Goal: Information Seeking & Learning: Learn about a topic

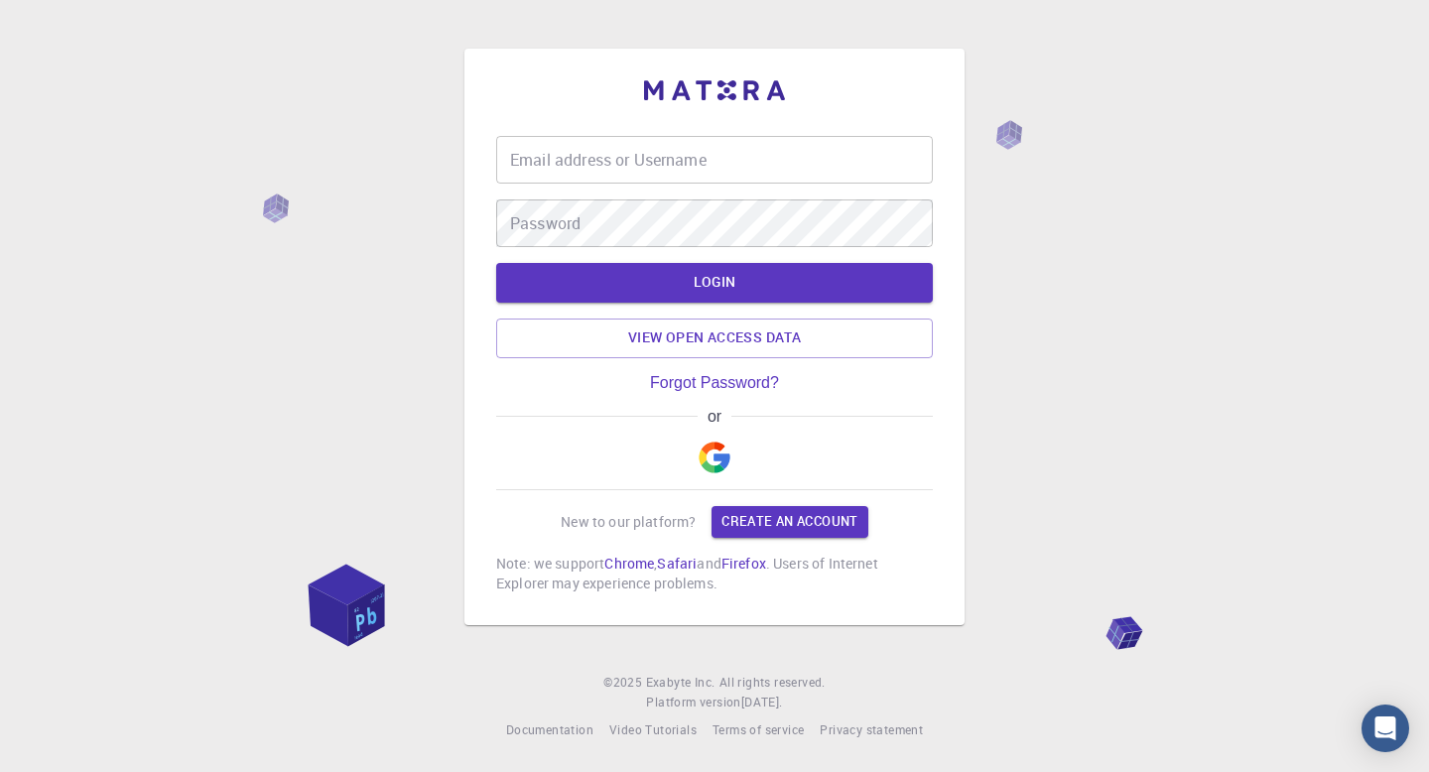
click at [749, 167] on input "Email address or Username" at bounding box center [714, 160] width 437 height 48
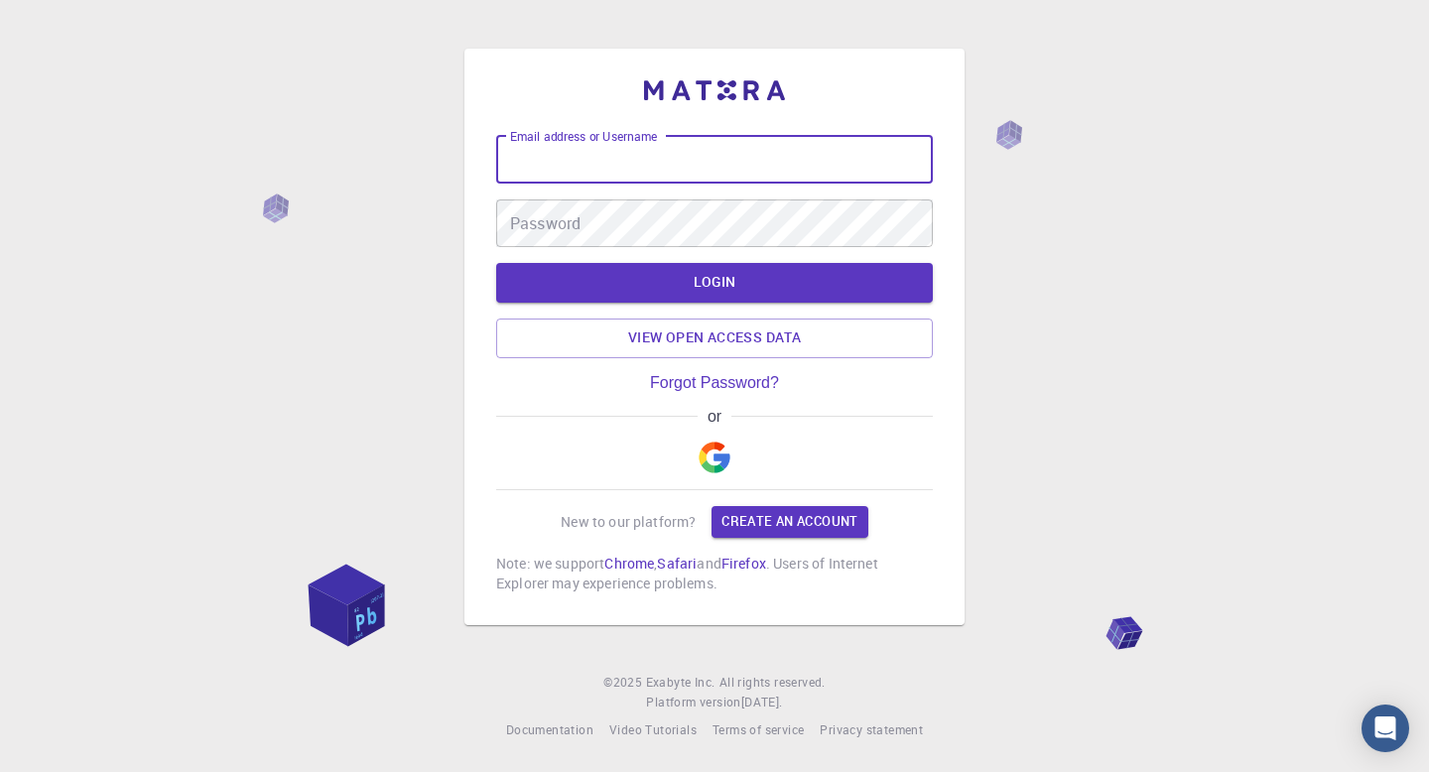
type input "wartechgear"
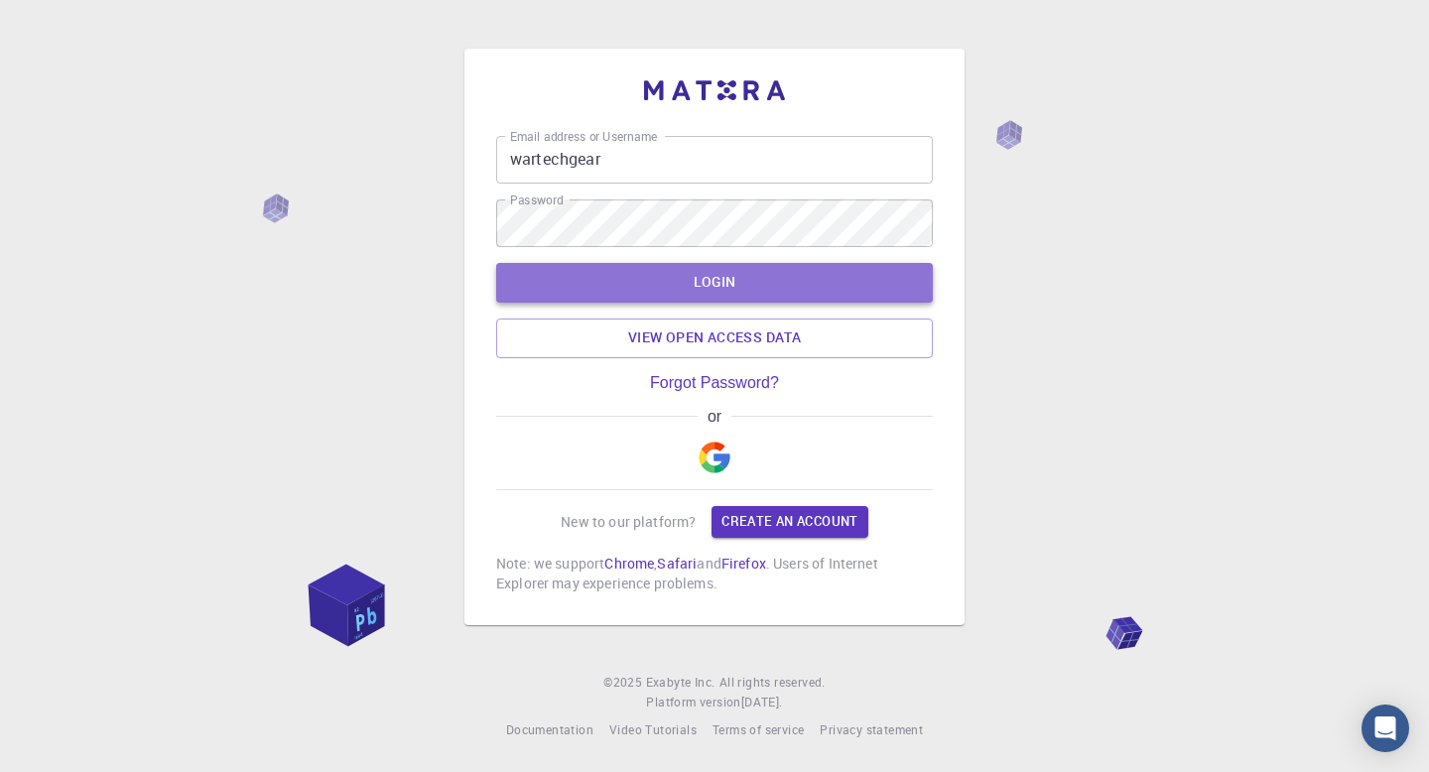
click at [719, 270] on button "LOGIN" at bounding box center [714, 283] width 437 height 40
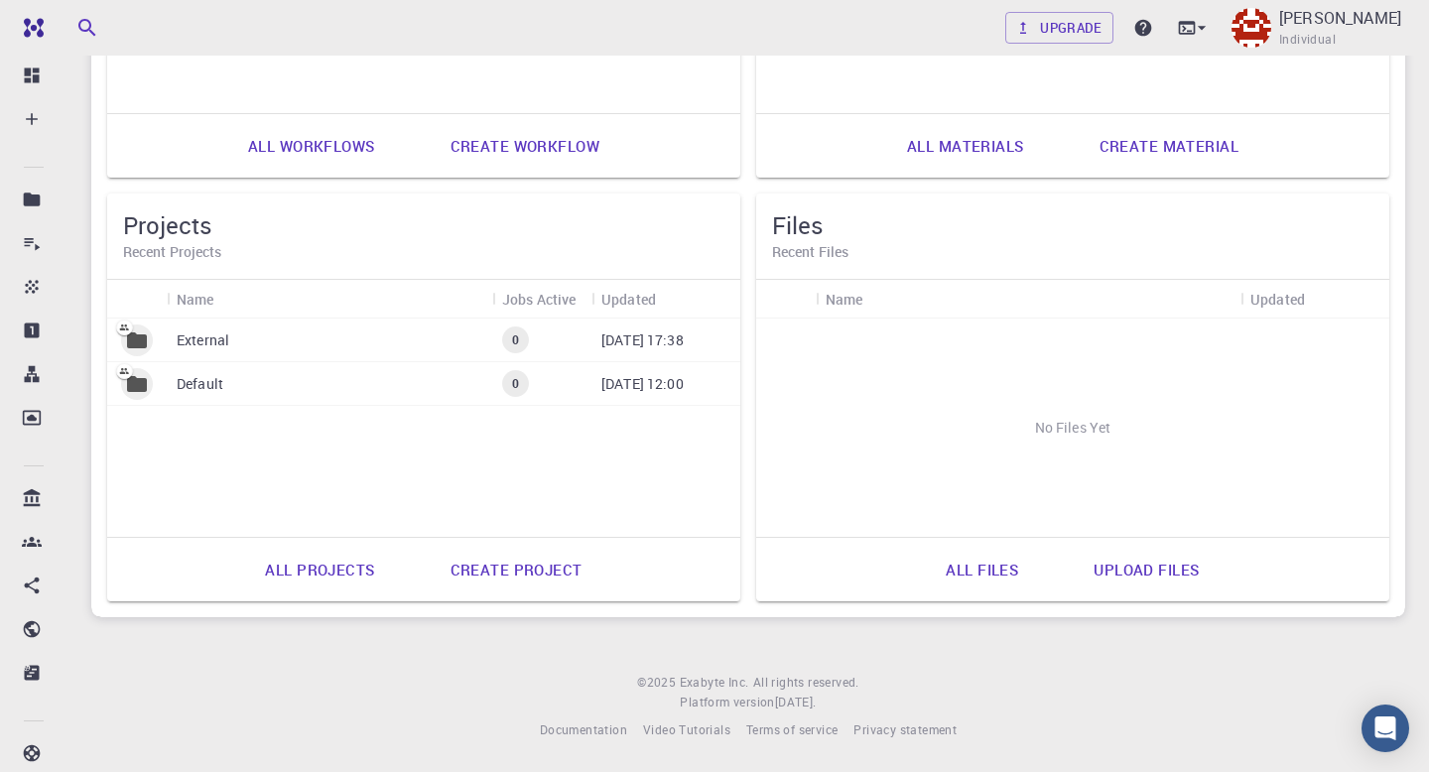
scroll to position [879, 0]
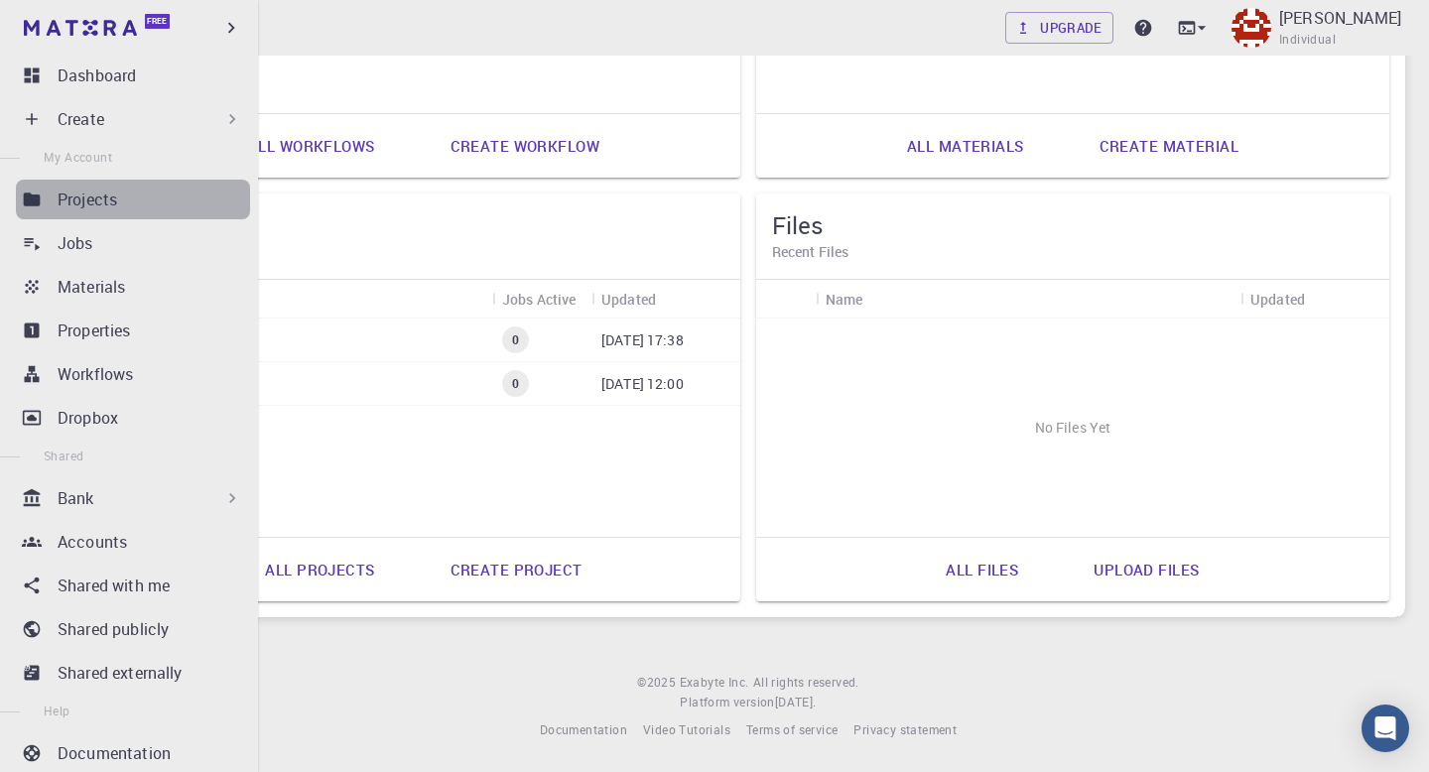
click at [152, 192] on div "Projects" at bounding box center [154, 200] width 192 height 24
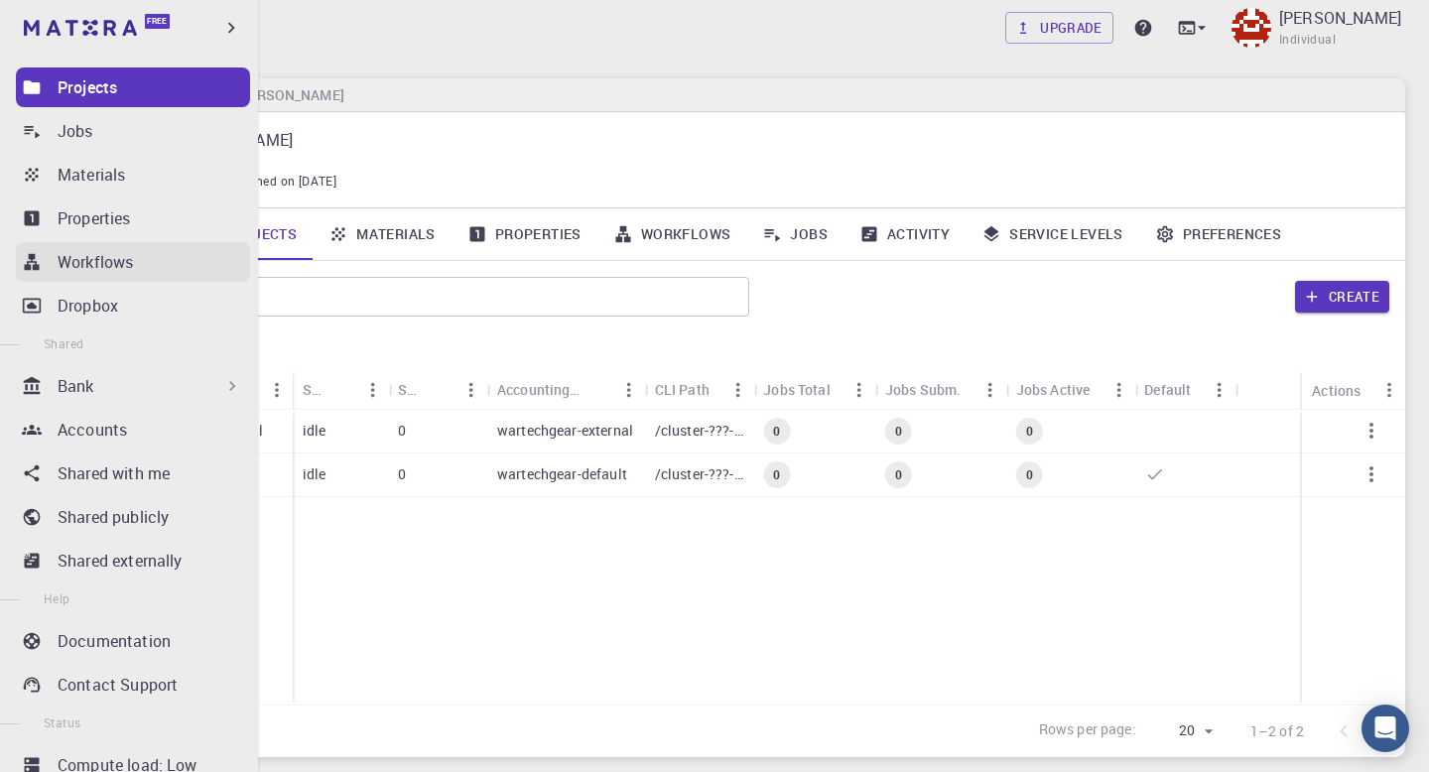
scroll to position [173, 0]
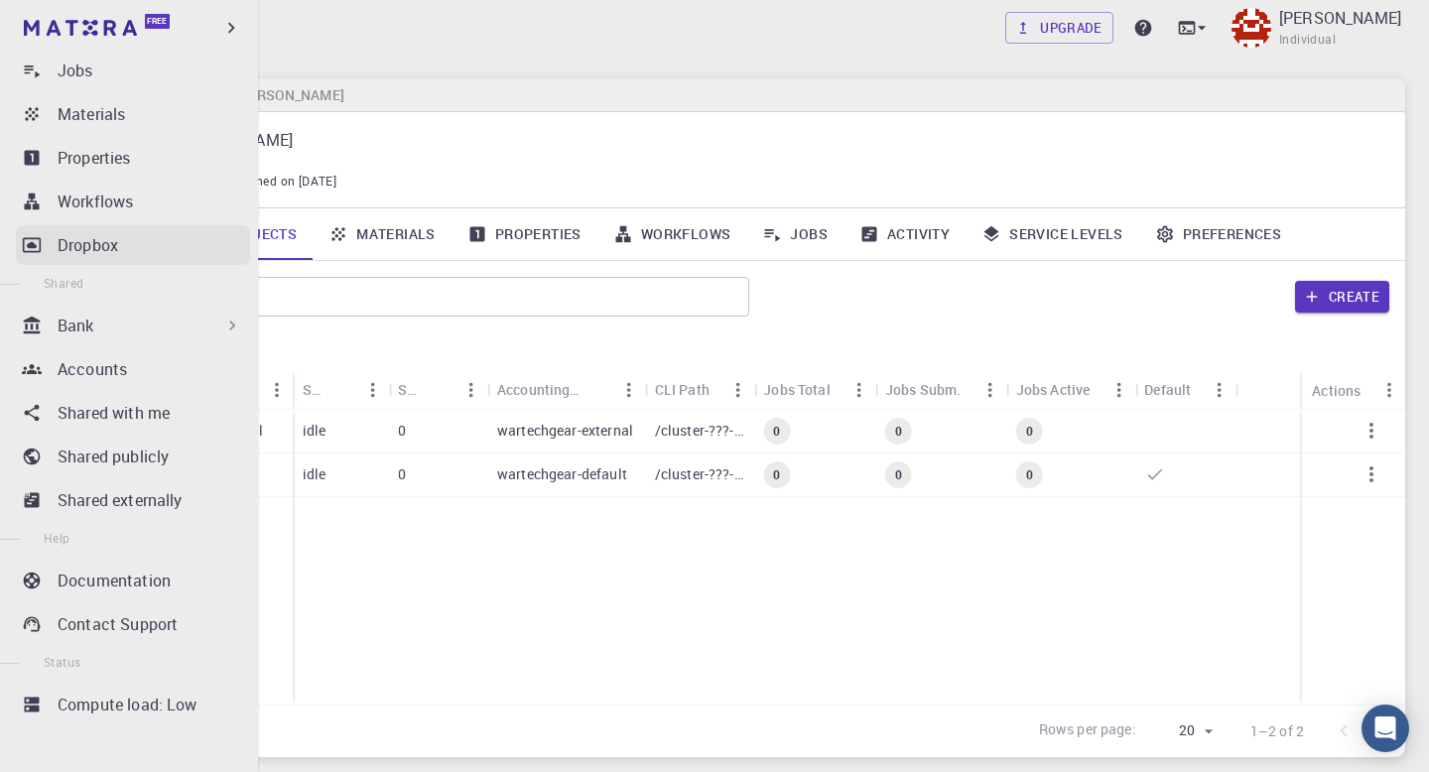
click at [116, 248] on p "Dropbox" at bounding box center [88, 245] width 61 height 24
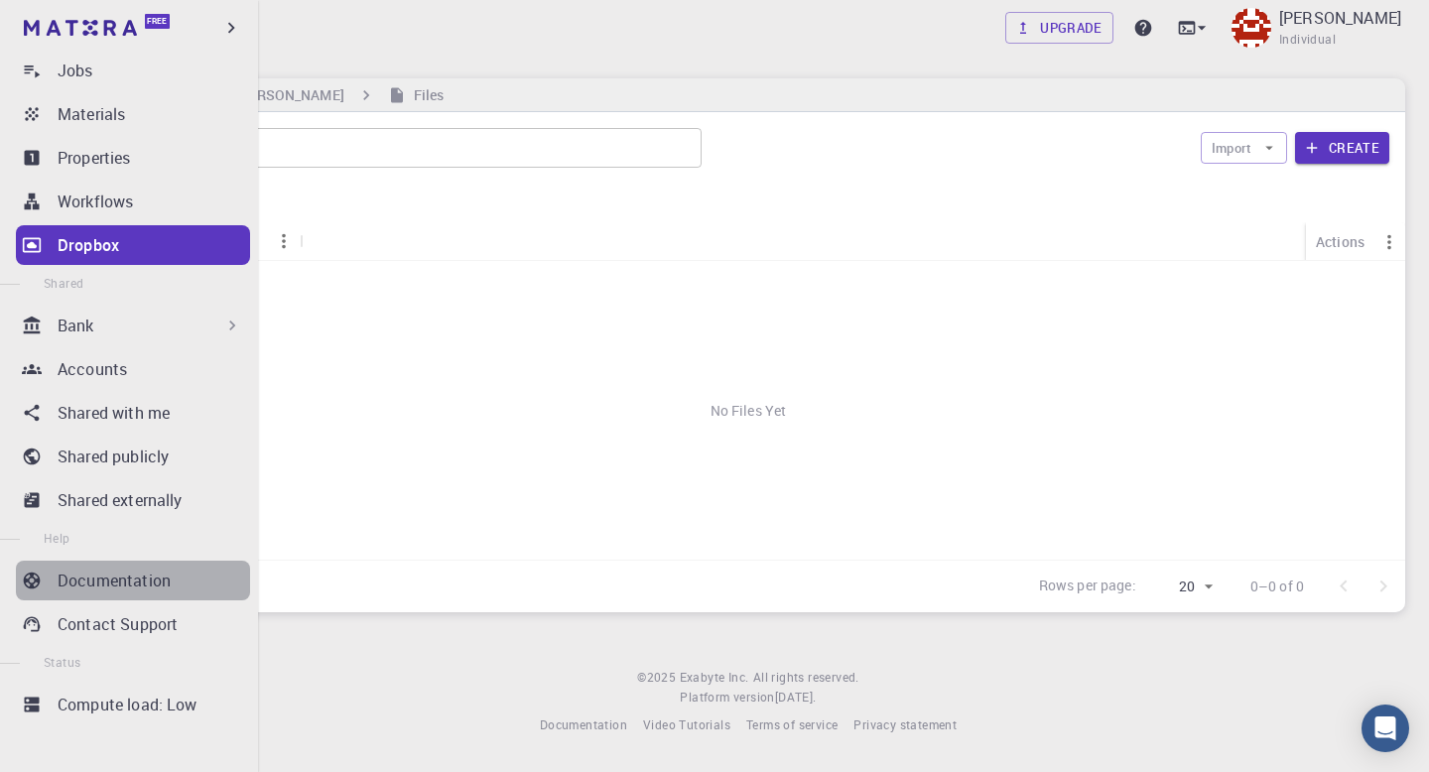
click at [170, 579] on div "Documentation" at bounding box center [154, 581] width 192 height 24
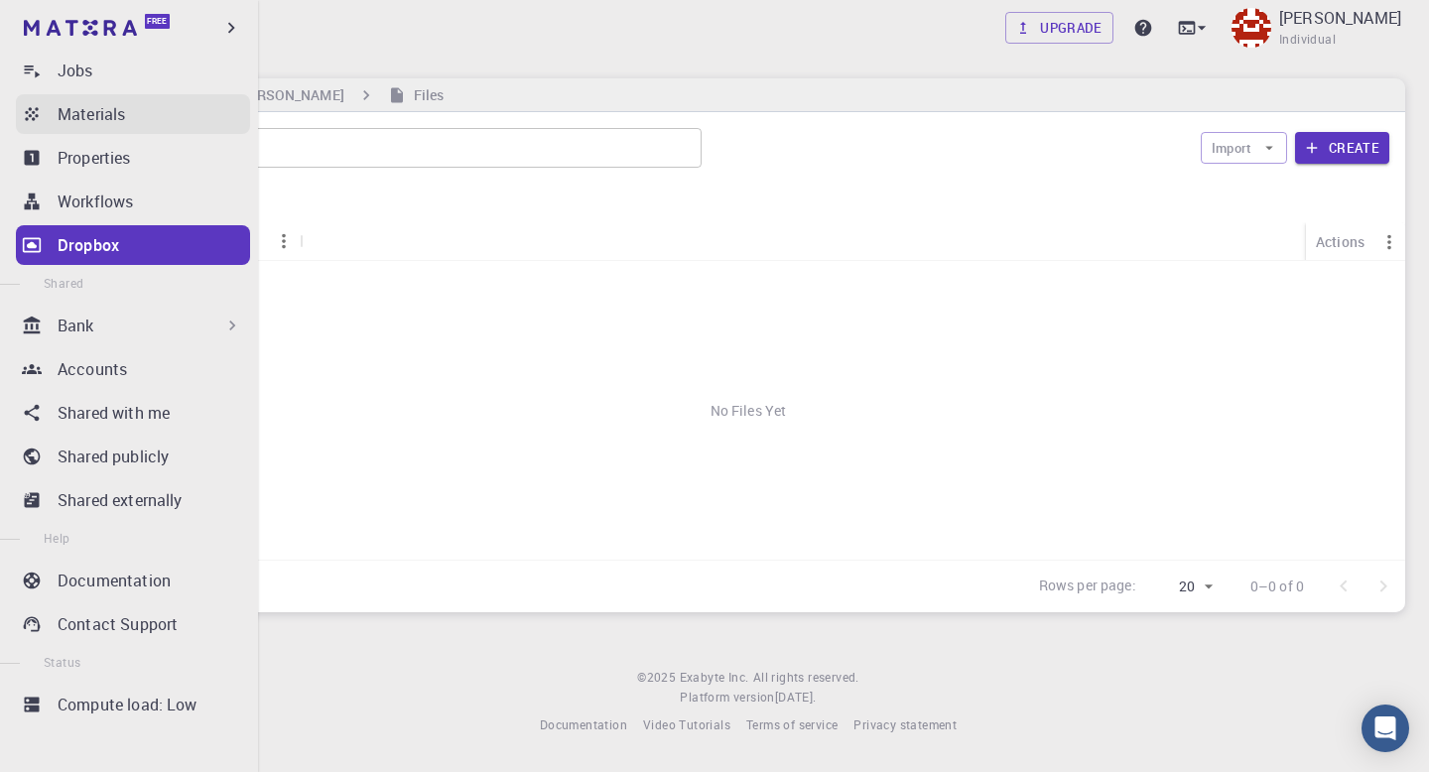
click at [85, 103] on p "Materials" at bounding box center [91, 114] width 67 height 24
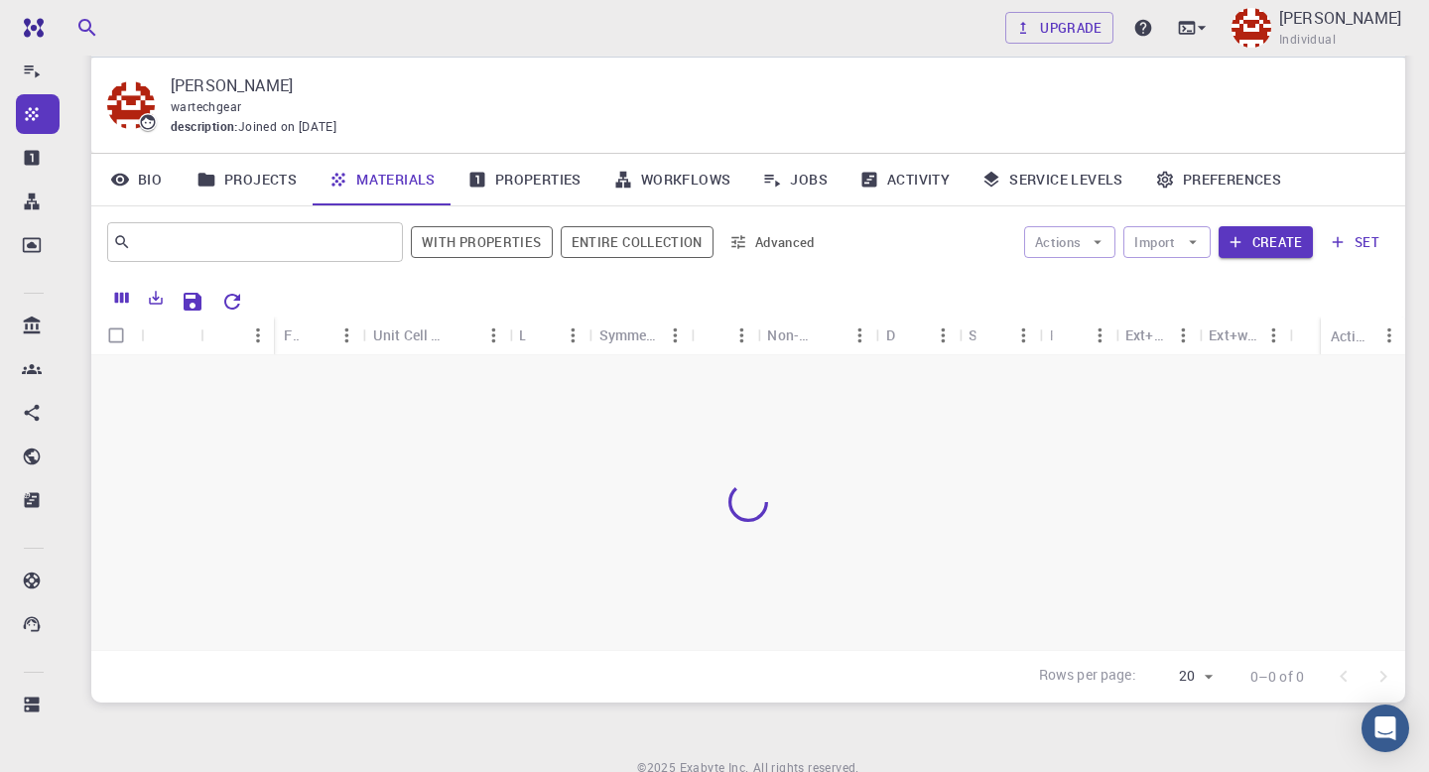
scroll to position [143, 0]
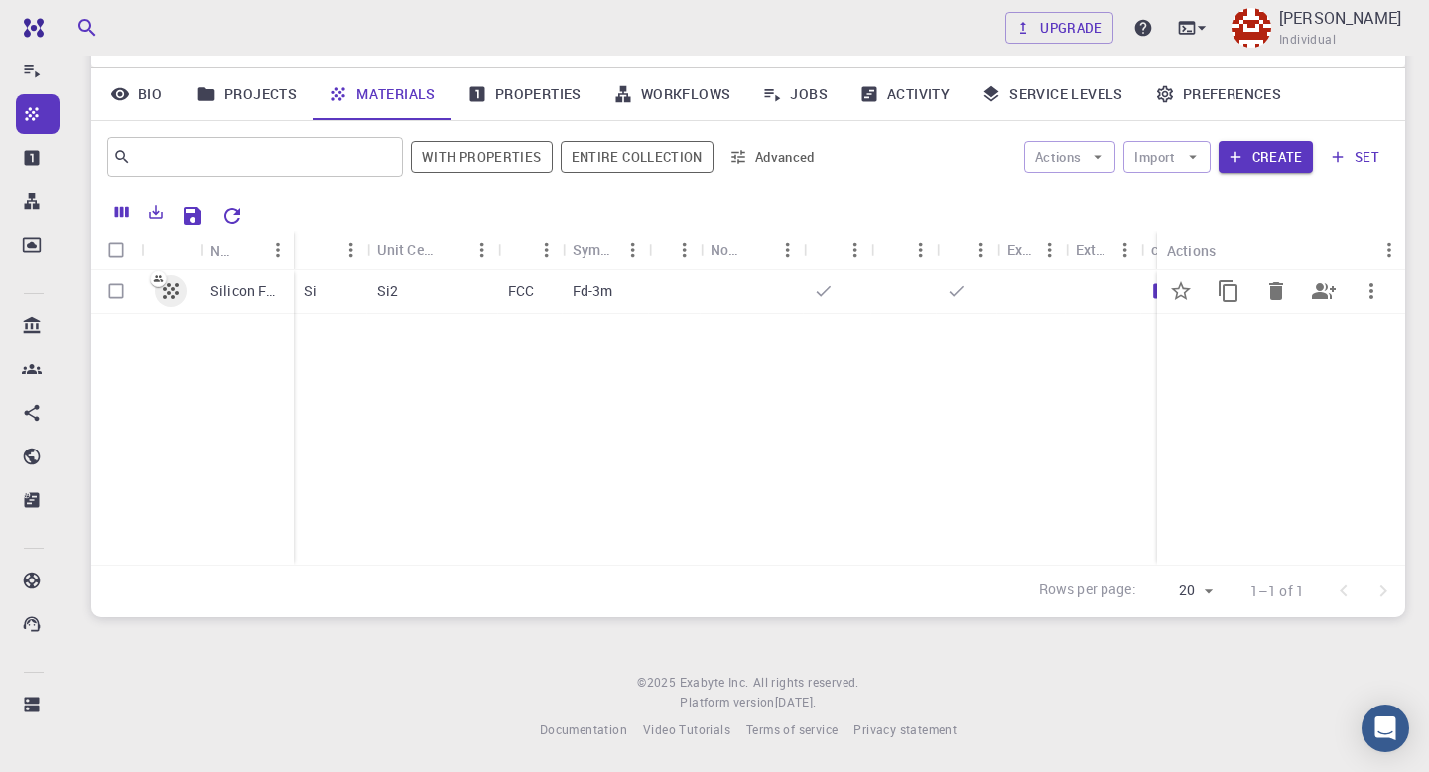
click at [651, 301] on div at bounding box center [675, 292] width 52 height 44
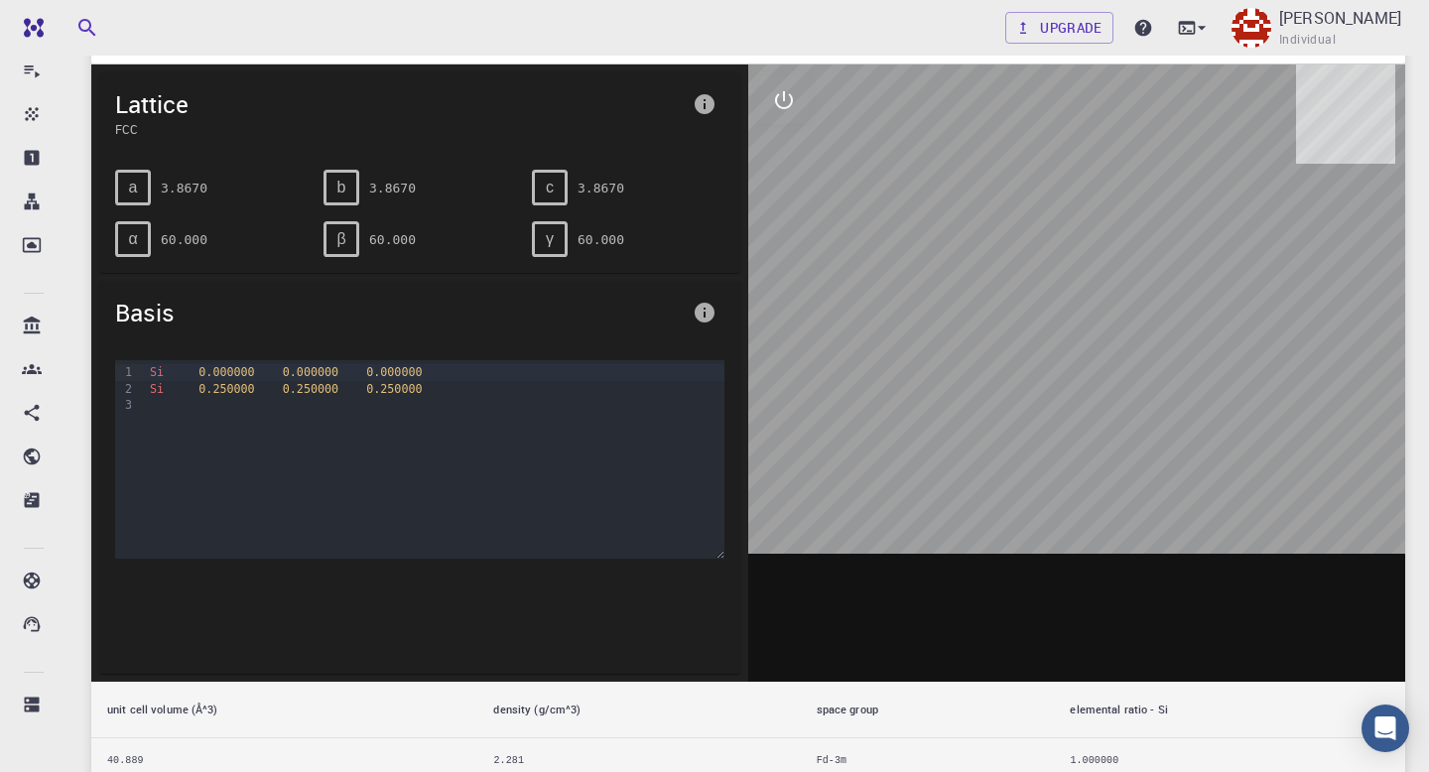
scroll to position [124, 0]
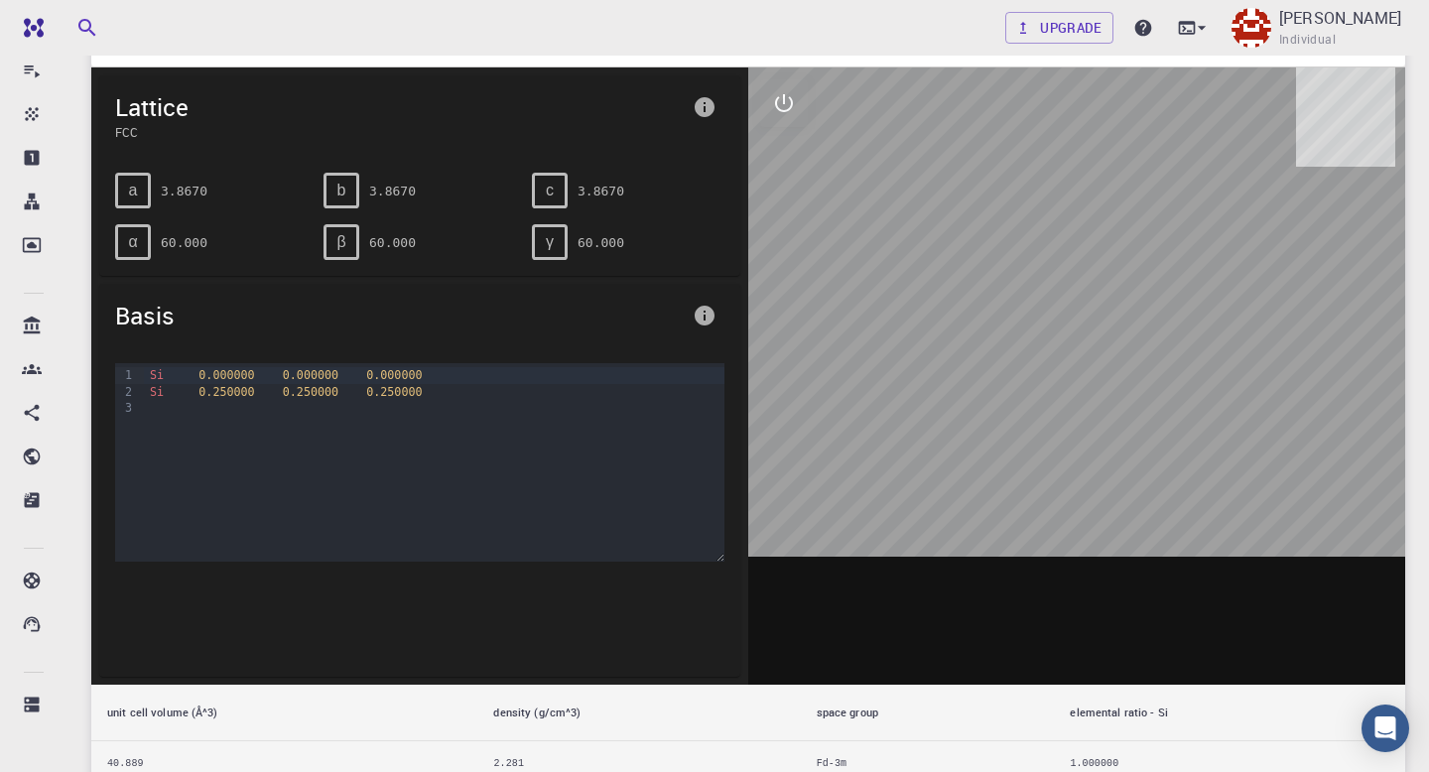
drag, startPoint x: 1098, startPoint y: 347, endPoint x: 1137, endPoint y: 395, distance: 61.4
click at [1145, 362] on div at bounding box center [1076, 375] width 657 height 617
drag, startPoint x: 1100, startPoint y: 429, endPoint x: 1070, endPoint y: 268, distance: 163.7
click at [1080, 293] on div at bounding box center [1076, 375] width 657 height 617
click at [785, 117] on button "interactive" at bounding box center [784, 103] width 48 height 48
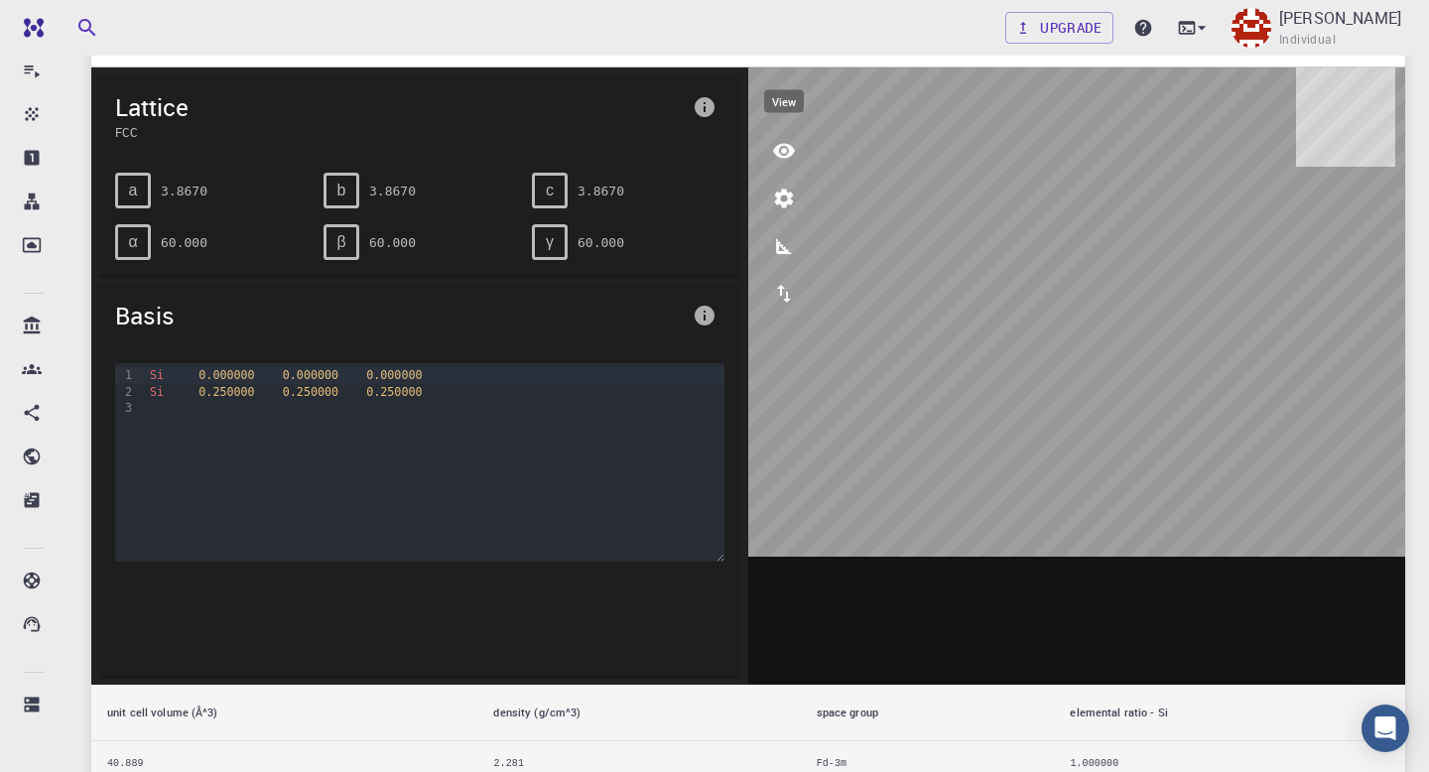
click at [787, 148] on icon "view" at bounding box center [784, 151] width 22 height 15
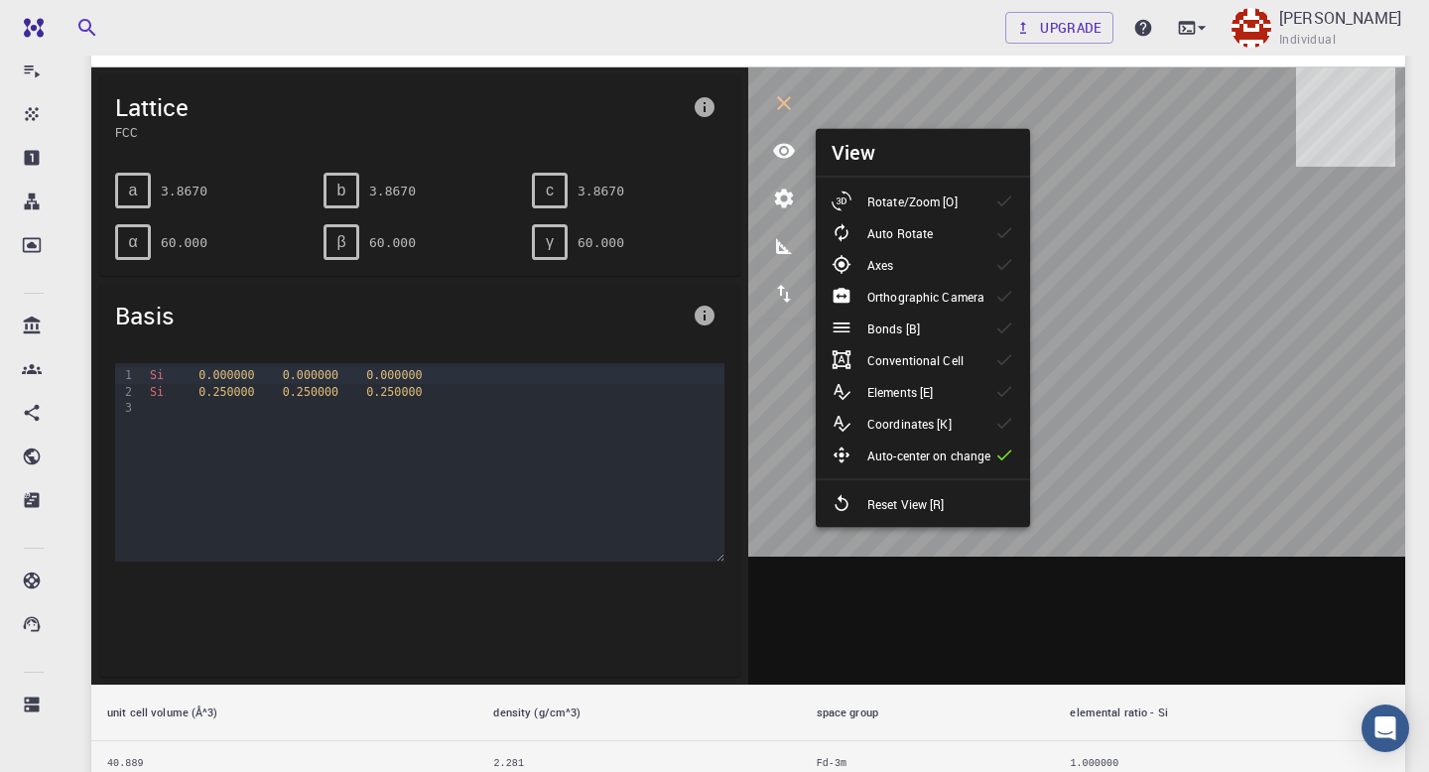
click at [939, 230] on div "Auto Rotate" at bounding box center [889, 233] width 117 height 20
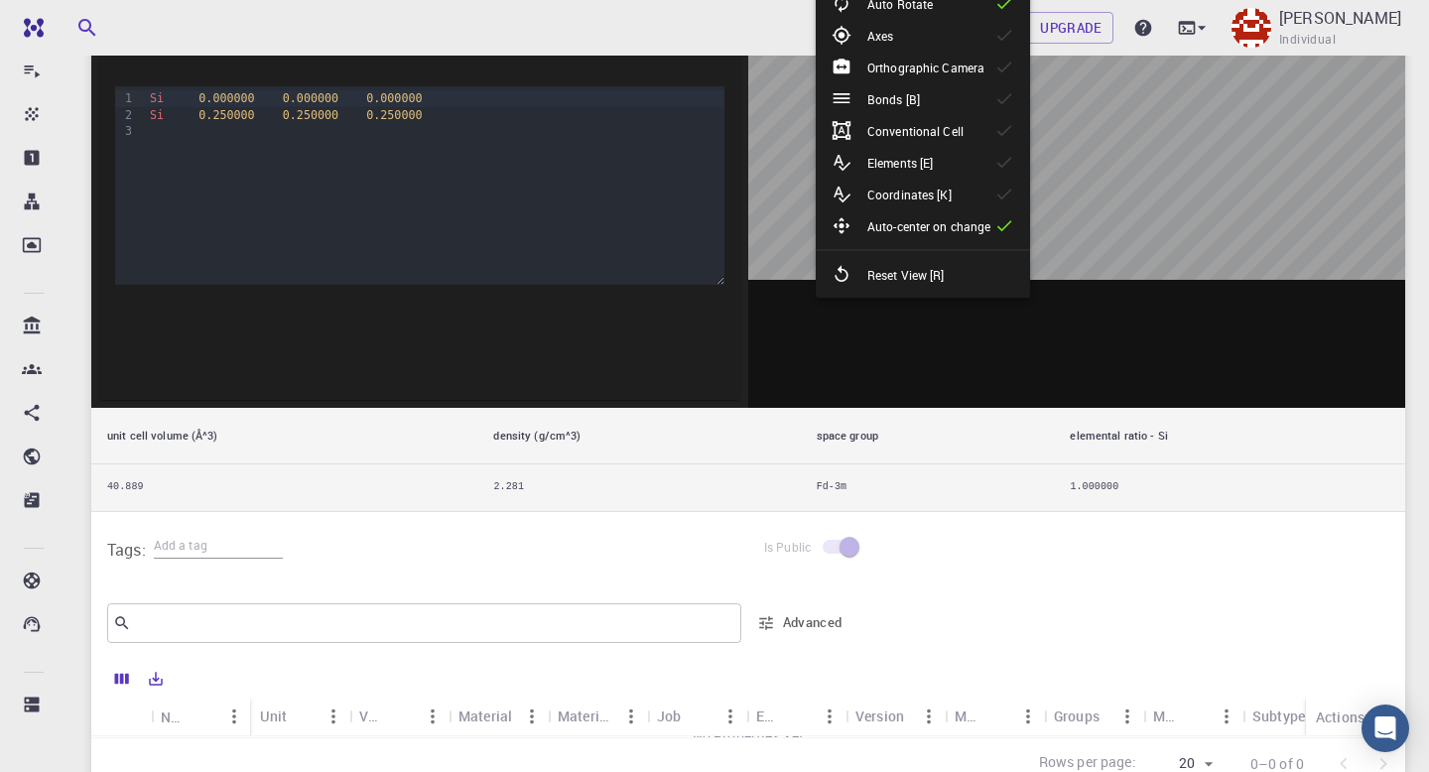
scroll to position [365, 0]
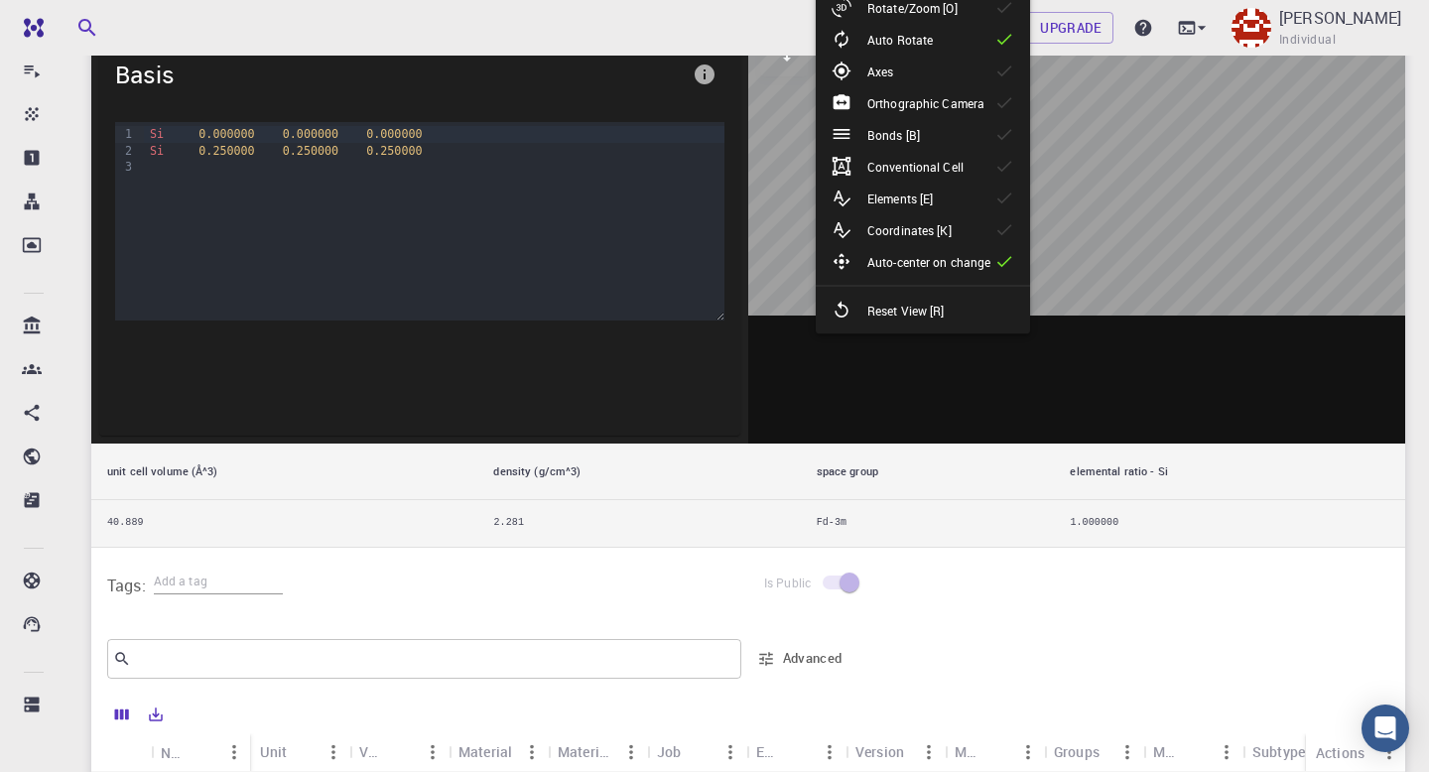
click at [943, 313] on p "Reset View [R]" at bounding box center [905, 311] width 77 height 18
click at [1086, 333] on div at bounding box center [1076, 134] width 657 height 617
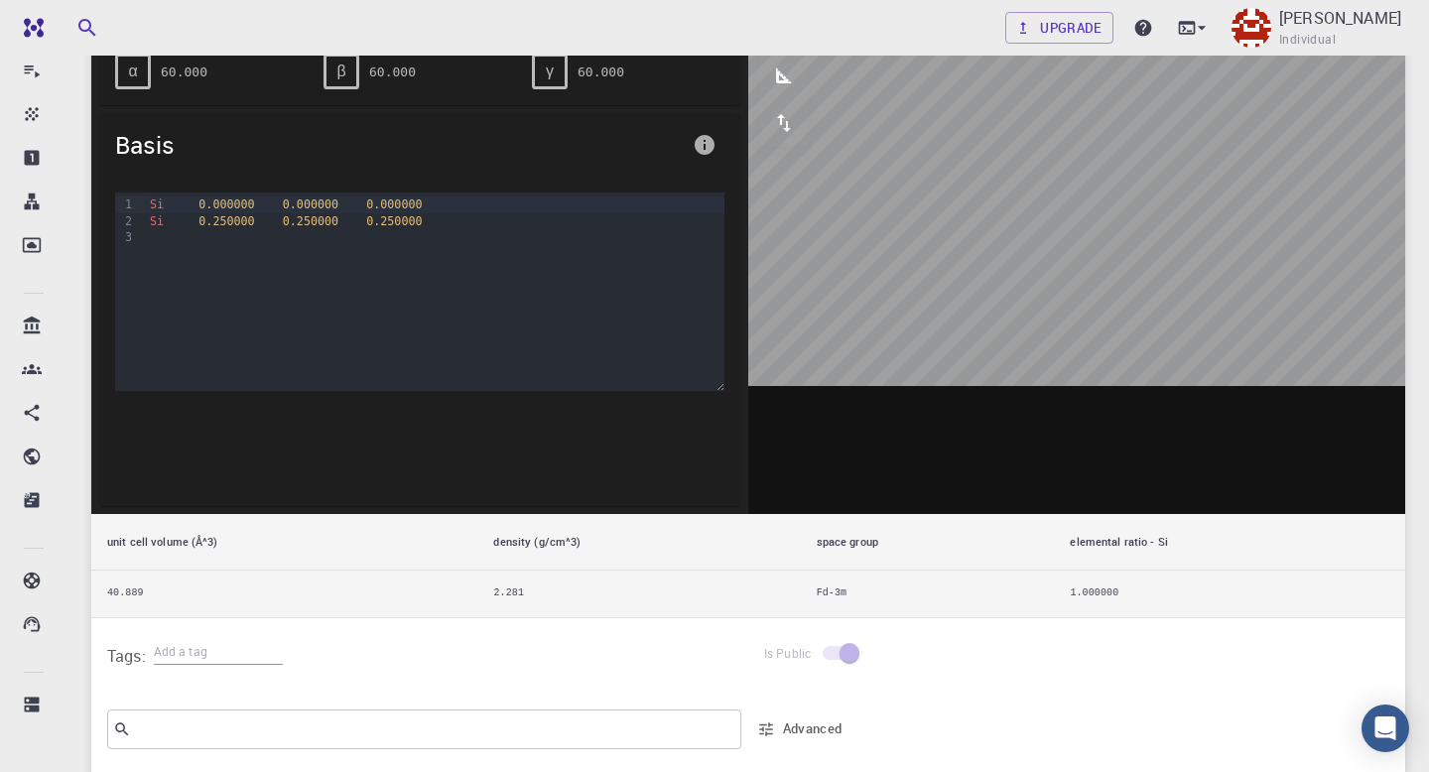
scroll to position [131, 0]
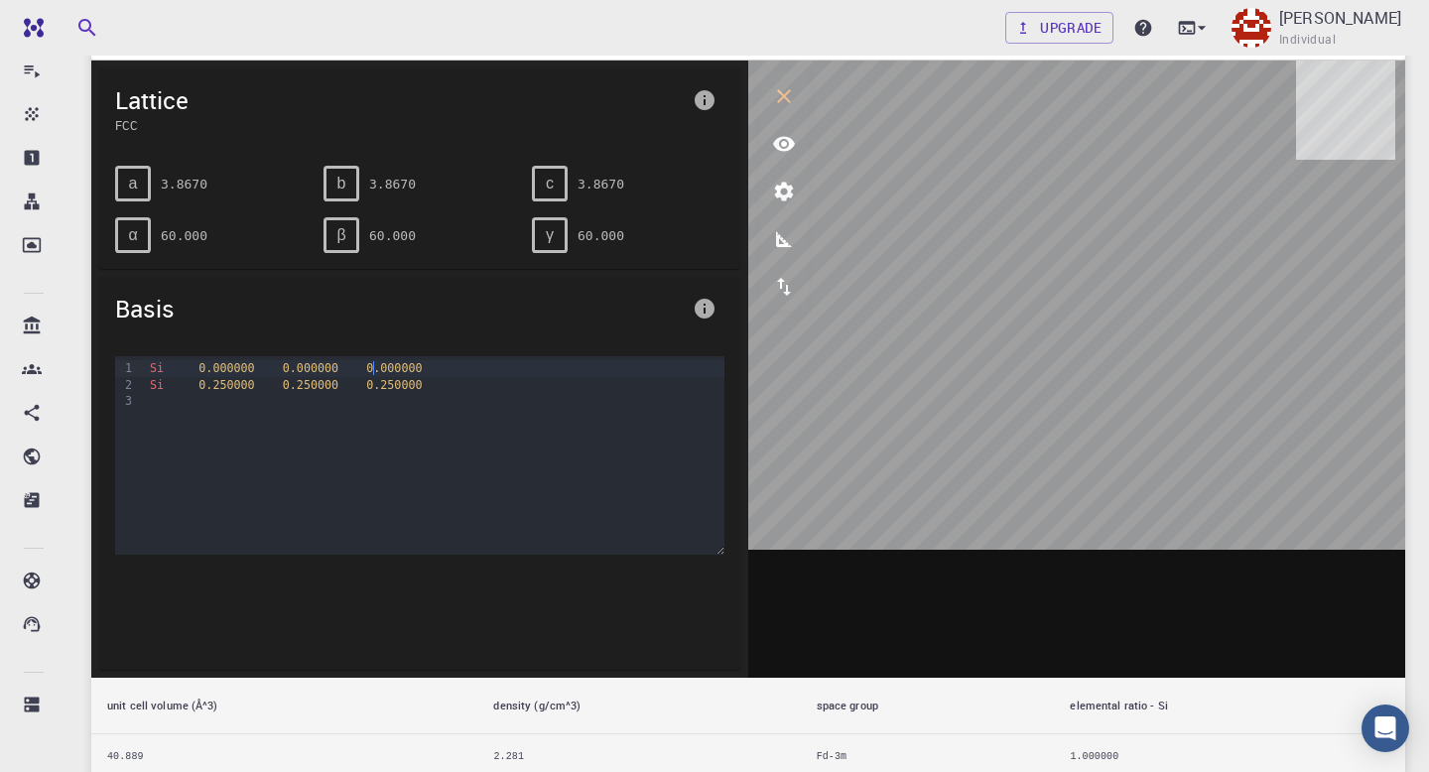
click at [370, 366] on span "0.000000" at bounding box center [394, 368] width 56 height 14
click at [784, 97] on icon "interactive" at bounding box center [784, 96] width 14 height 14
click at [414, 389] on span "0.250000" at bounding box center [394, 385] width 56 height 14
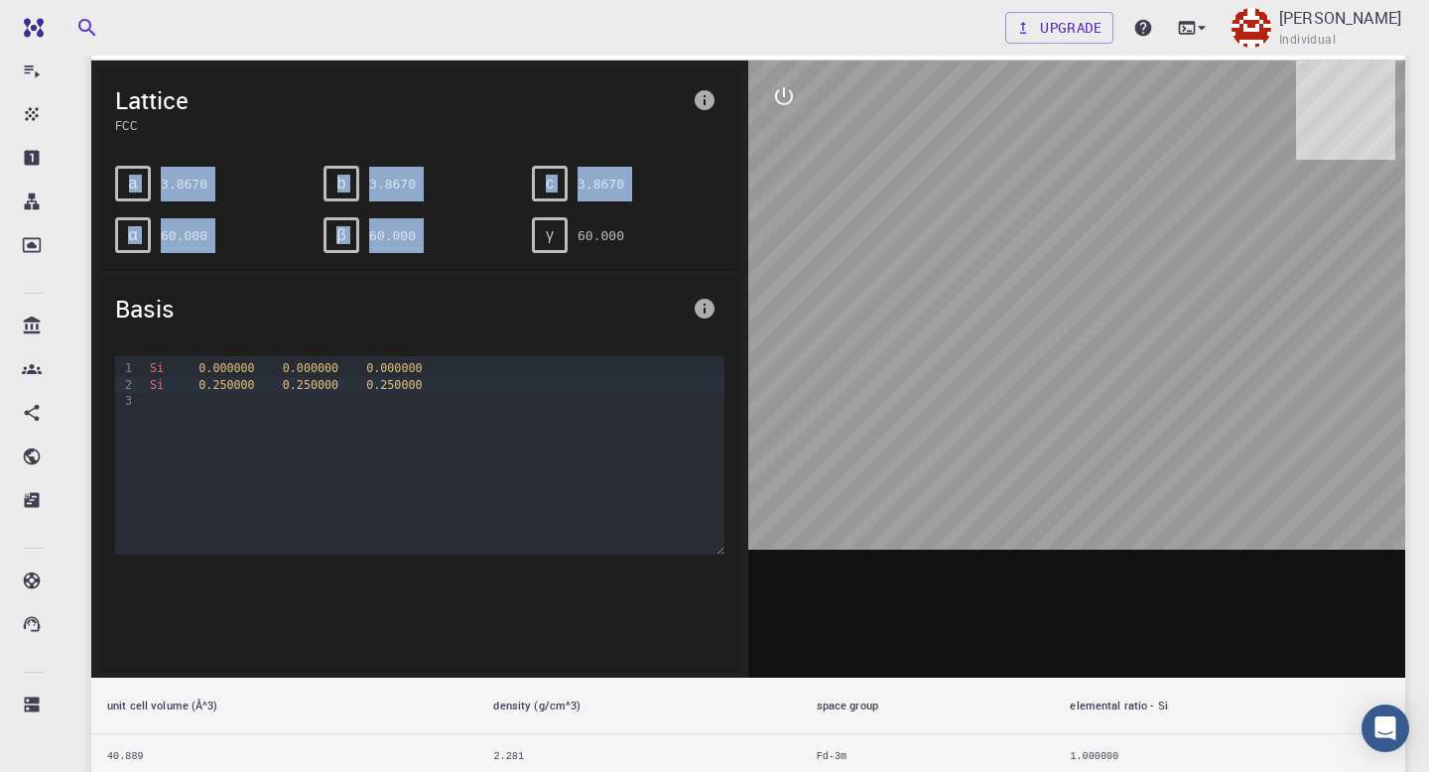
drag, startPoint x: 139, startPoint y: 174, endPoint x: 568, endPoint y: 226, distance: 431.9
click at [566, 219] on div "a 3.8670 b 3.8670 c 3.8670 α 60.000 β 60.000 γ 60.000" at bounding box center [411, 201] width 625 height 103
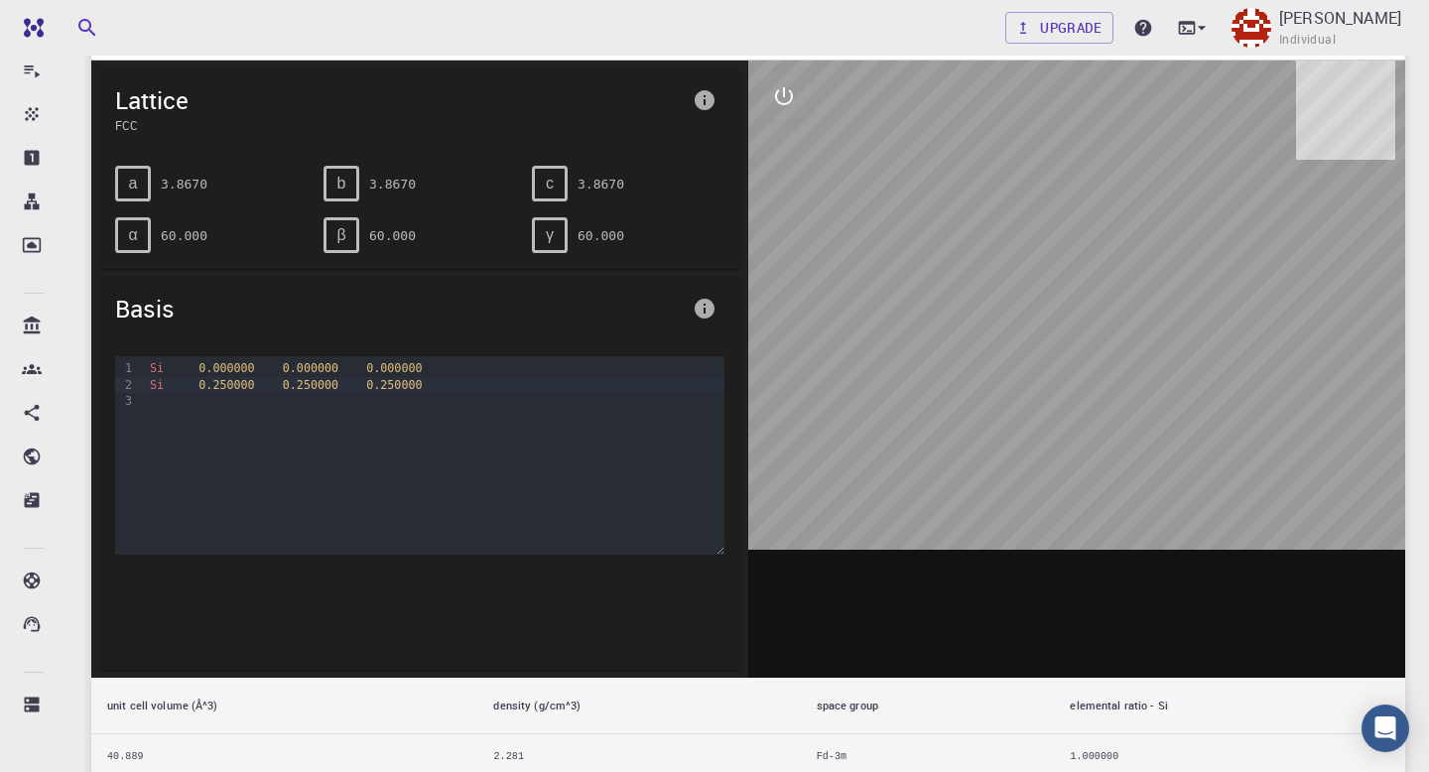
click at [806, 205] on div at bounding box center [1076, 369] width 657 height 617
